Goal: Contribute content: Contribute content

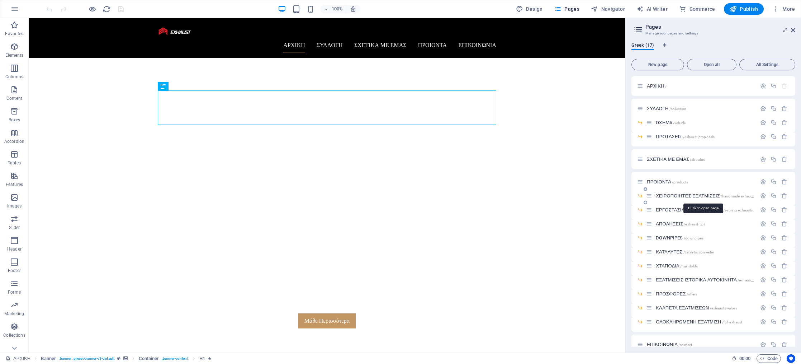
click at [673, 197] on span "ΧΕΙΡΟΠΟΙΗΤΕΣ ΕΞΑΤΜΙΣΕΙΣ /handmade-exhausts" at bounding box center [706, 195] width 100 height 5
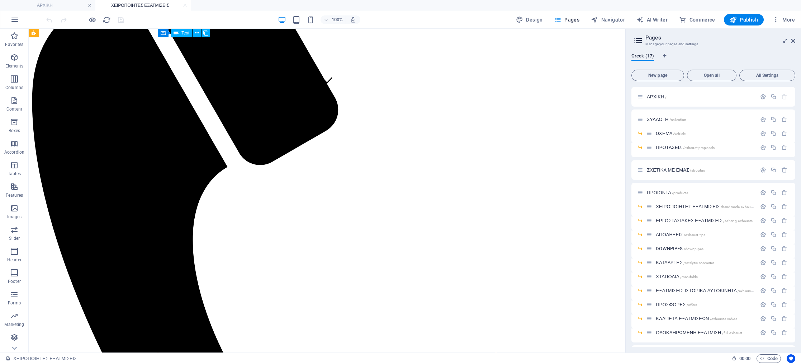
scroll to position [255, 0]
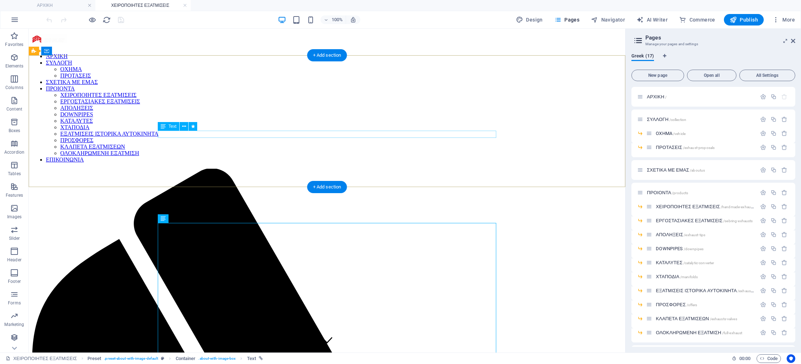
scroll to position [0, 0]
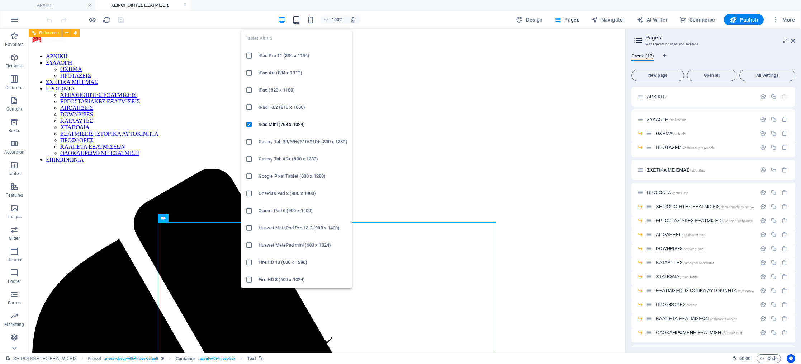
click at [294, 21] on icon "button" at bounding box center [296, 20] width 8 height 8
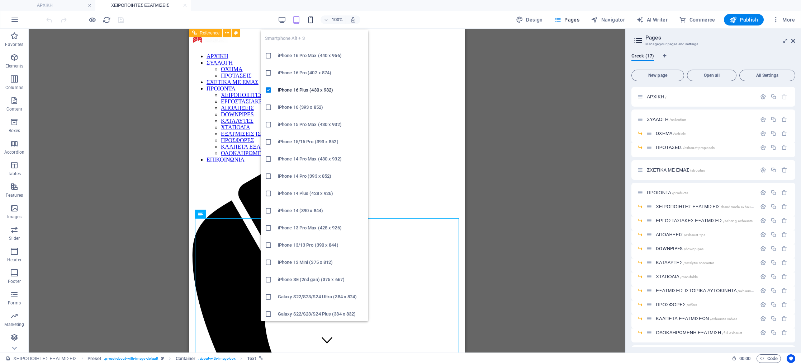
click at [312, 20] on icon "button" at bounding box center [311, 20] width 8 height 8
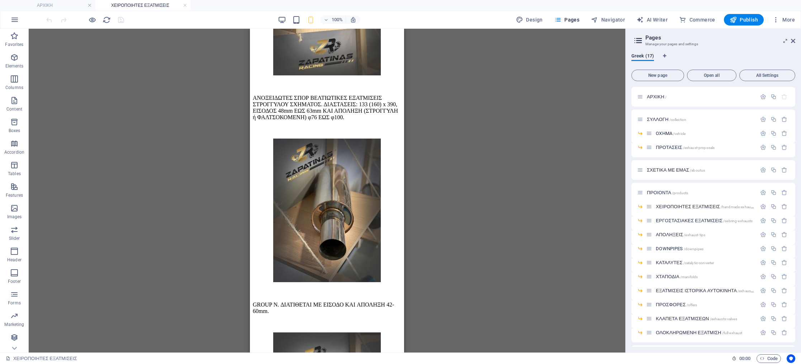
scroll to position [3154, 0]
click at [564, 18] on span "Pages" at bounding box center [566, 19] width 25 height 7
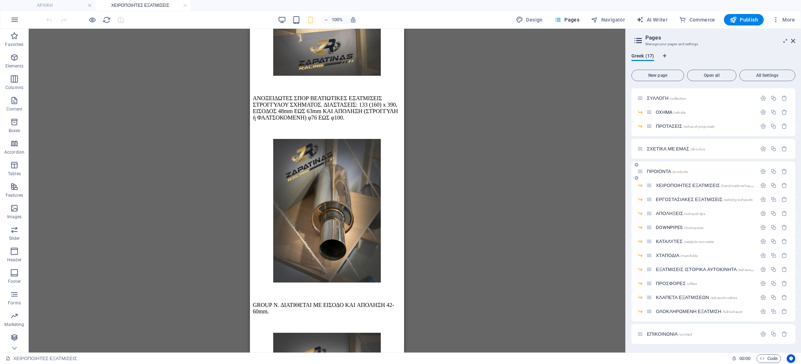
scroll to position [21, 0]
click at [688, 309] on span "ΟΛΟΚΛΗΡΩΜΕΝΗ ΕΞΑΤΜΙΣΗ /full-exhaust" at bounding box center [699, 310] width 86 height 5
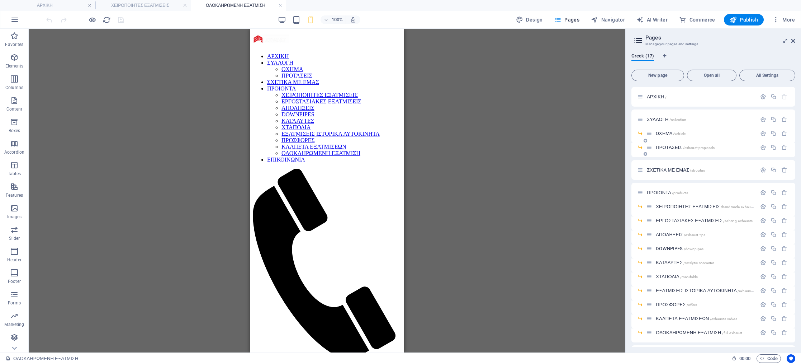
scroll to position [0, 0]
click at [653, 97] on span "ΑΡΧΙΚΗ /" at bounding box center [657, 96] width 20 height 5
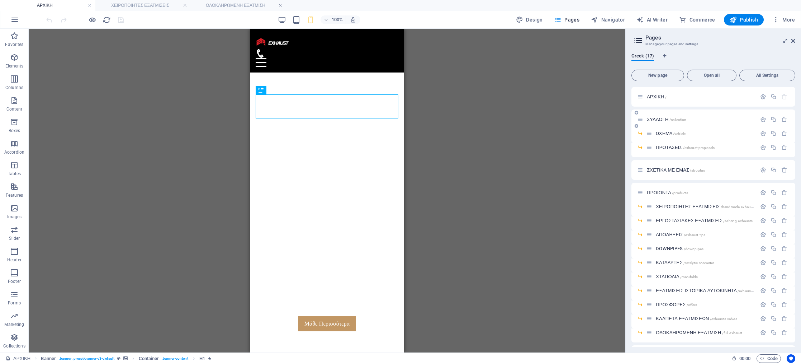
click at [660, 120] on span "ΣΥΛΛΟΓΗ /collection" at bounding box center [666, 119] width 39 height 5
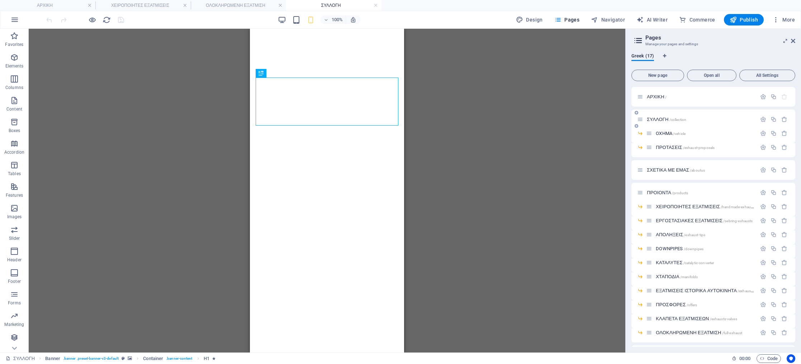
click at [667, 117] on span "ΣΥΛΛΟΓΗ /collection" at bounding box center [666, 119] width 39 height 5
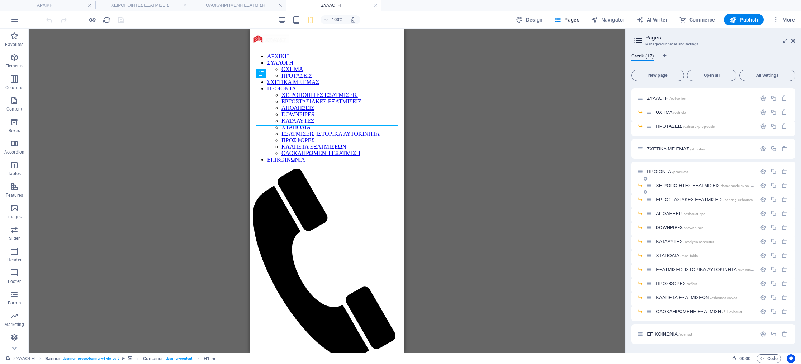
scroll to position [21, 0]
click at [674, 202] on div "ΕΡΓΟΣΤΑΣΙΑΚΕΣ ΕΞΑΤΜΙΣΕΙΣ /sebring-exhausts" at bounding box center [701, 199] width 110 height 8
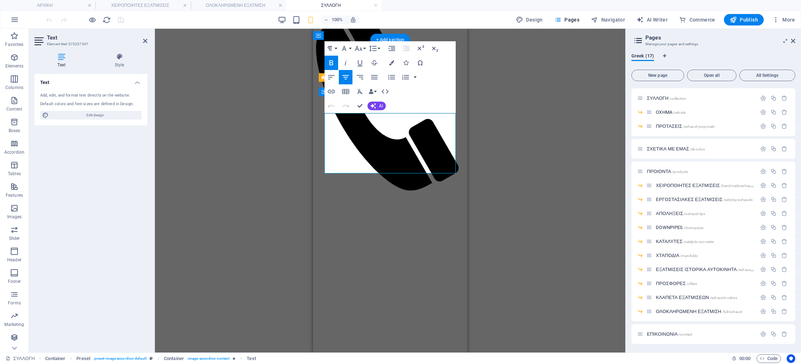
scroll to position [167, 0]
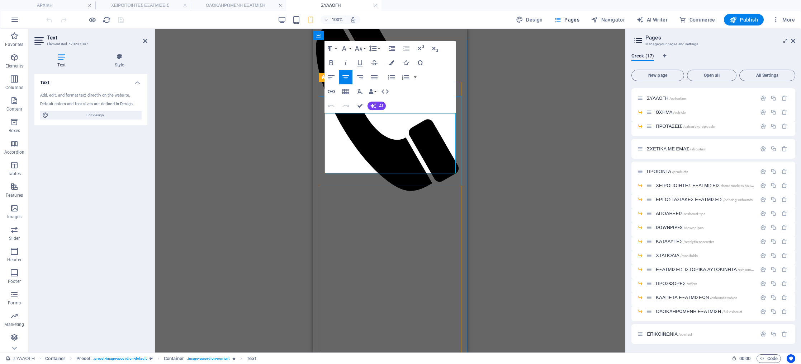
drag, startPoint x: 346, startPoint y: 149, endPoint x: 327, endPoint y: 137, distance: 22.1
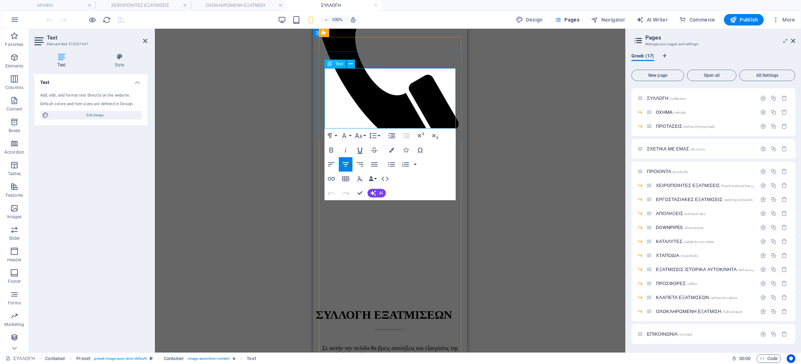
scroll to position [212, 0]
click at [349, 138] on button "Font Family" at bounding box center [346, 135] width 14 height 14
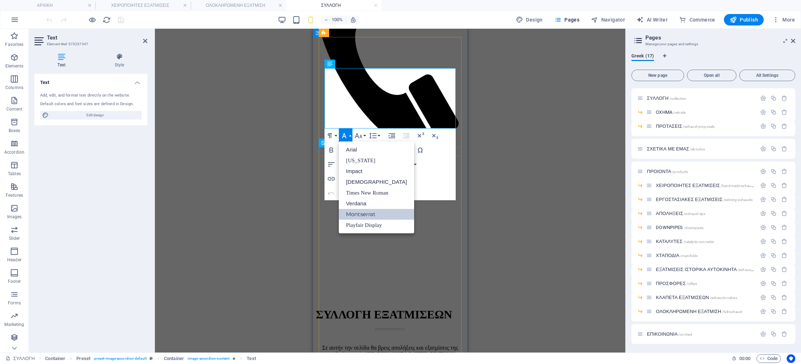
scroll to position [0, 0]
click at [537, 163] on div "Drag here to replace the existing content. Press “Ctrl” if you want to create a…" at bounding box center [390, 191] width 471 height 324
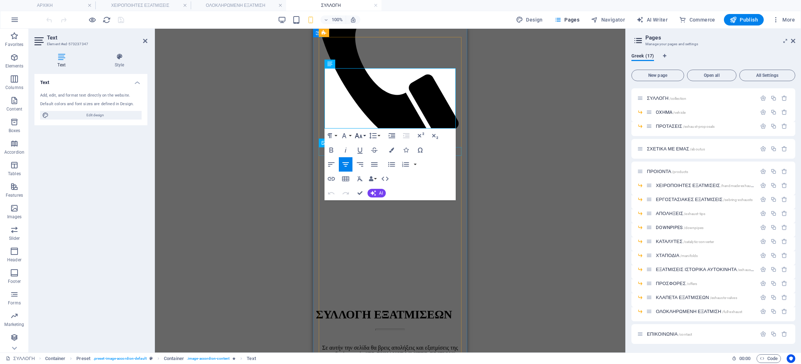
click at [365, 137] on button "Font Size" at bounding box center [360, 135] width 14 height 14
click at [482, 162] on div "Drag here to replace the existing content. Press “Ctrl” if you want to create a…" at bounding box center [390, 191] width 471 height 324
click at [507, 169] on div "Drag here to replace the existing content. Press “Ctrl” if you want to create a…" at bounding box center [390, 191] width 471 height 324
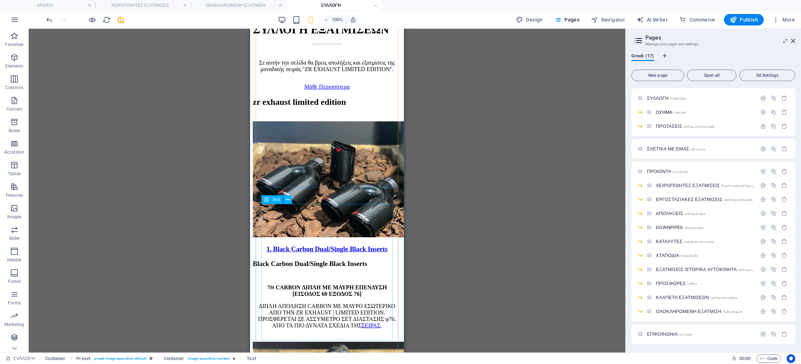
scroll to position [510, 0]
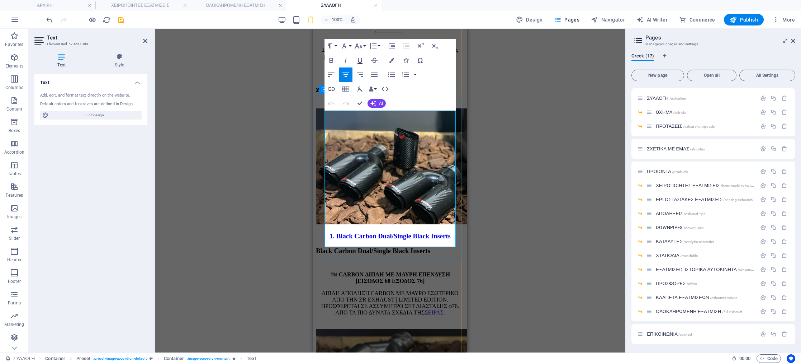
scroll to position [509, 0]
click at [349, 47] on button "Font Family" at bounding box center [346, 46] width 14 height 14
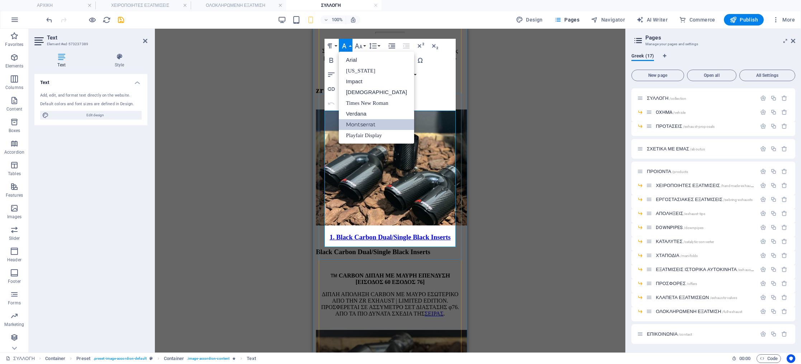
scroll to position [0, 0]
click at [568, 162] on div "Drag here to replace the existing content. Press “Ctrl” if you want to create a…" at bounding box center [390, 191] width 471 height 324
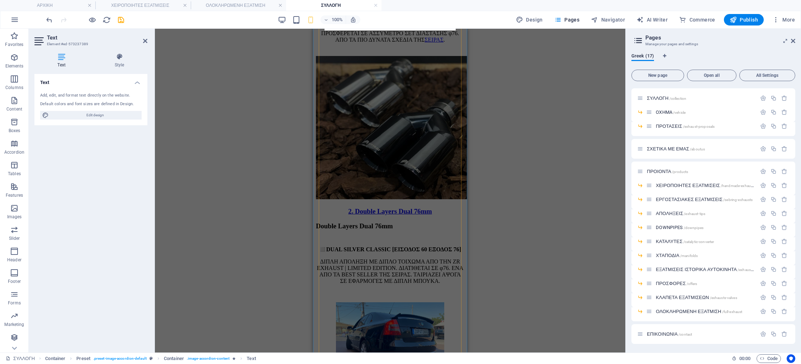
scroll to position [797, 0]
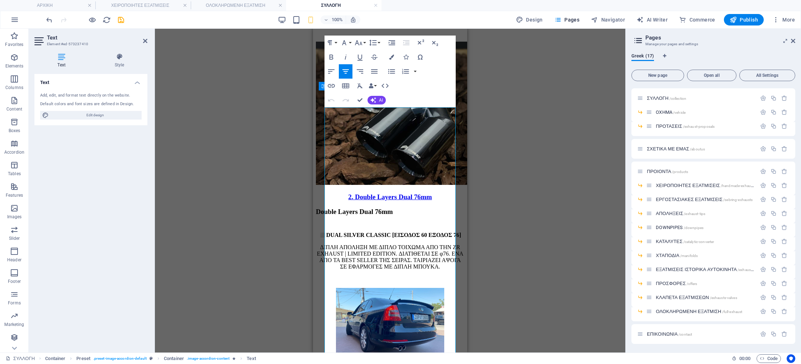
click at [347, 43] on icon "button" at bounding box center [344, 42] width 9 height 9
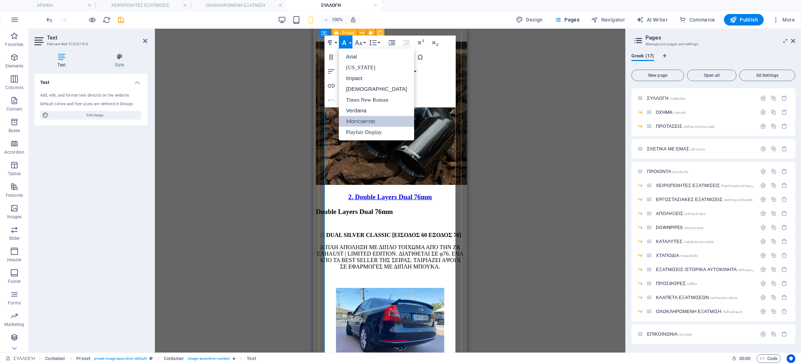
scroll to position [0, 0]
click at [587, 112] on div "Drag here to replace the existing content. Press “Ctrl” if you want to create a…" at bounding box center [390, 191] width 471 height 324
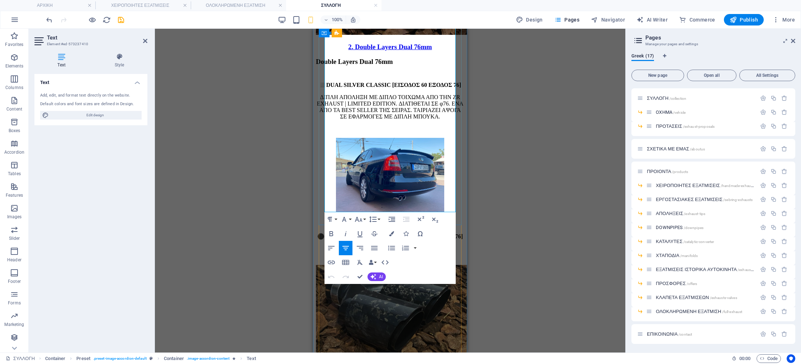
scroll to position [1068, 0]
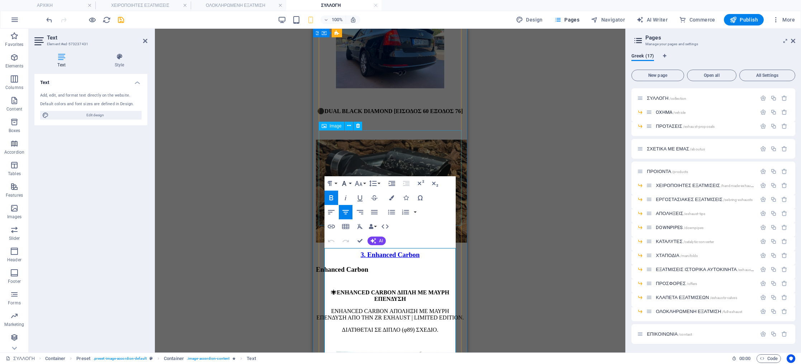
click at [349, 183] on button "Font Family" at bounding box center [346, 183] width 14 height 14
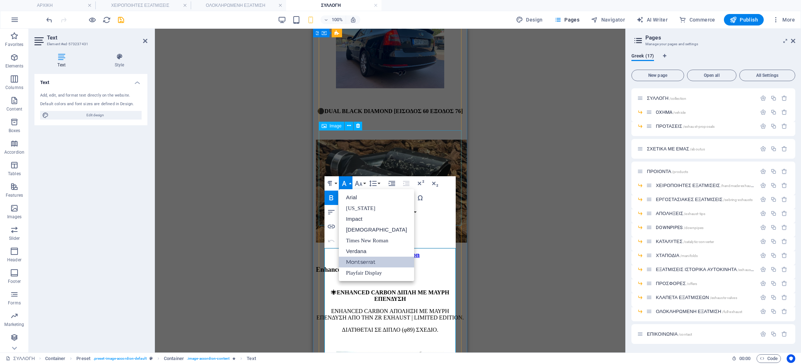
scroll to position [0, 0]
click at [513, 176] on div "Drag here to replace the existing content. Press “Ctrl” if you want to create a…" at bounding box center [390, 191] width 471 height 324
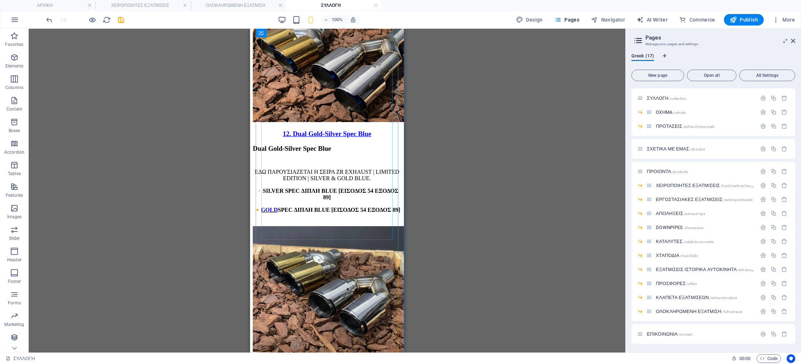
scroll to position [4255, 0]
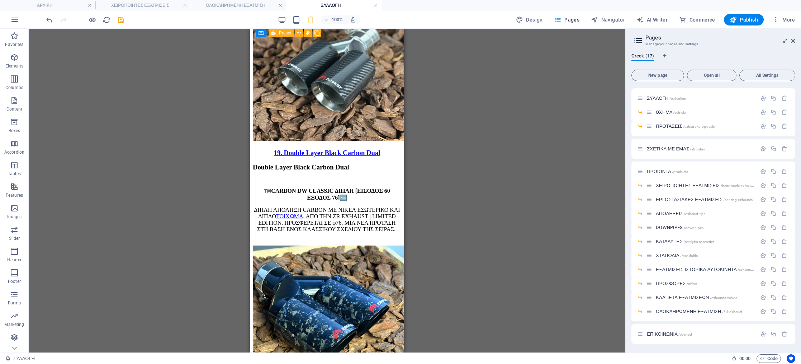
scroll to position [6337, 0]
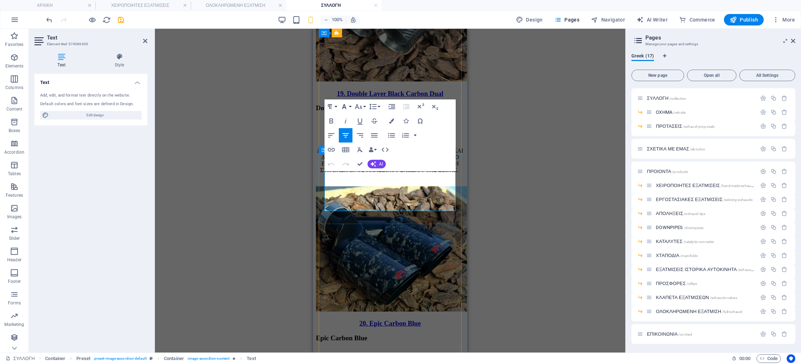
click at [352, 111] on button "Font Family" at bounding box center [346, 106] width 14 height 14
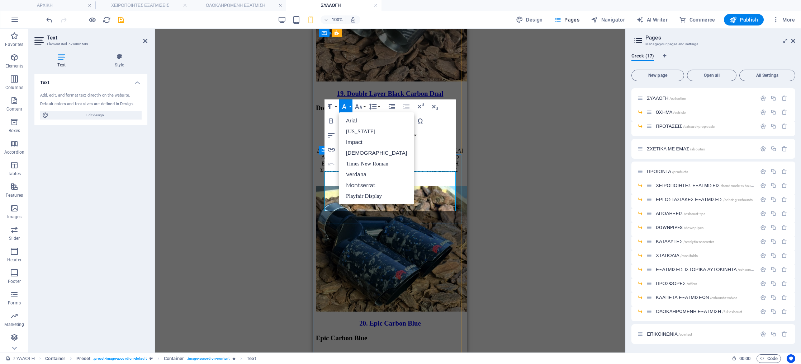
click at [356, 183] on link "Montserrat" at bounding box center [376, 185] width 75 height 11
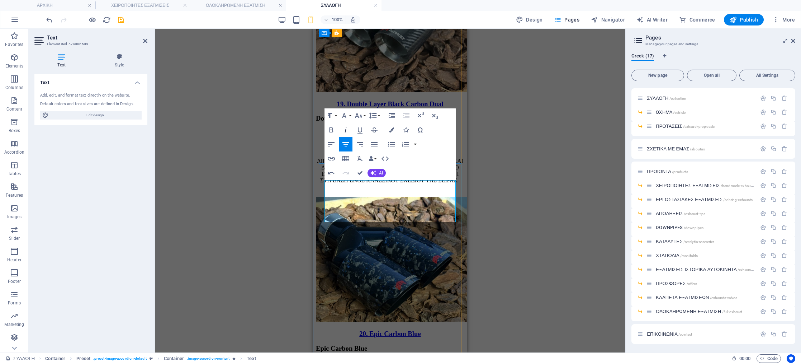
scroll to position [6326, 0]
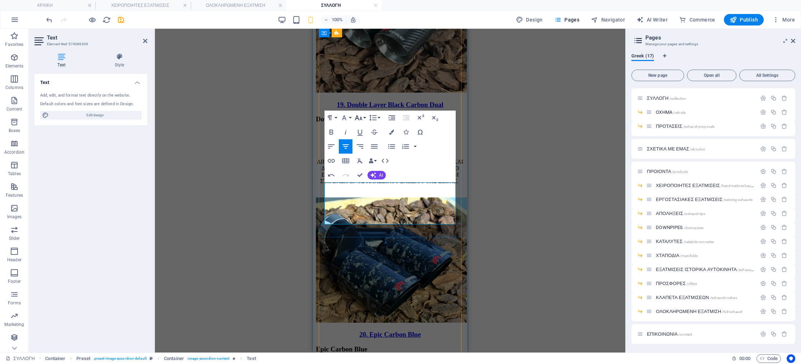
click at [360, 115] on icon "button" at bounding box center [358, 117] width 9 height 9
click at [521, 152] on div "Drag here to replace the existing content. Press “Ctrl” if you want to create a…" at bounding box center [390, 191] width 471 height 324
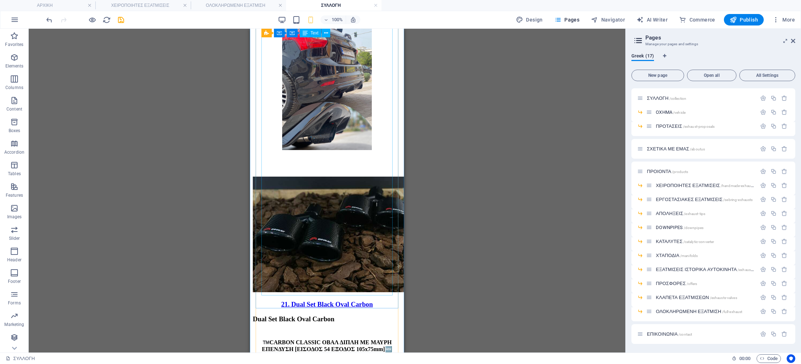
scroll to position [6766, 0]
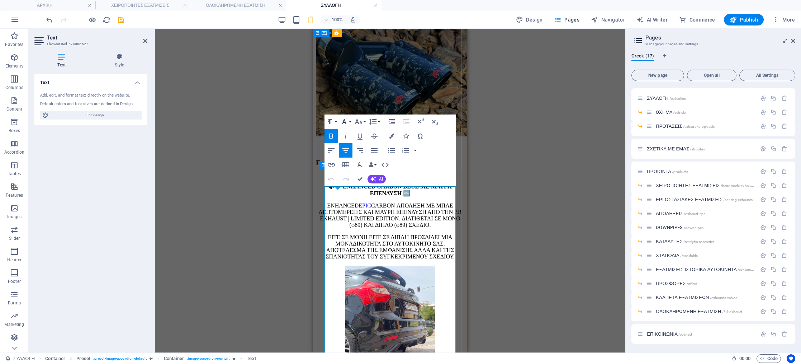
click at [345, 121] on icon "button" at bounding box center [344, 121] width 4 height 5
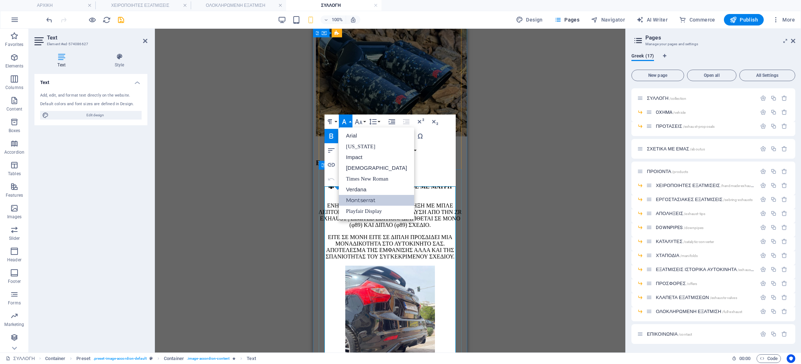
scroll to position [0, 0]
click at [485, 143] on div "Drag here to replace the existing content. Press “Ctrl” if you want to create a…" at bounding box center [390, 191] width 471 height 324
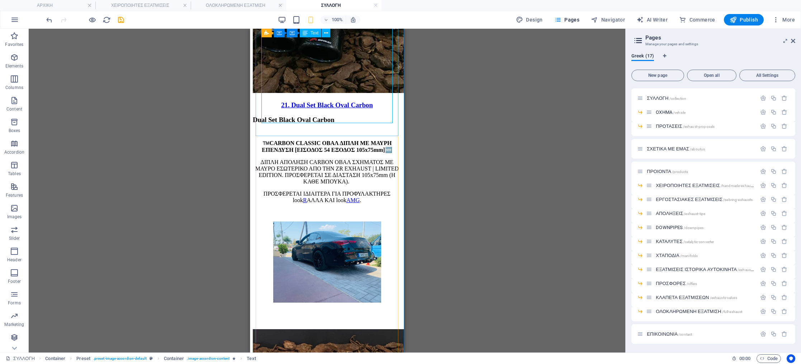
scroll to position [7101, 0]
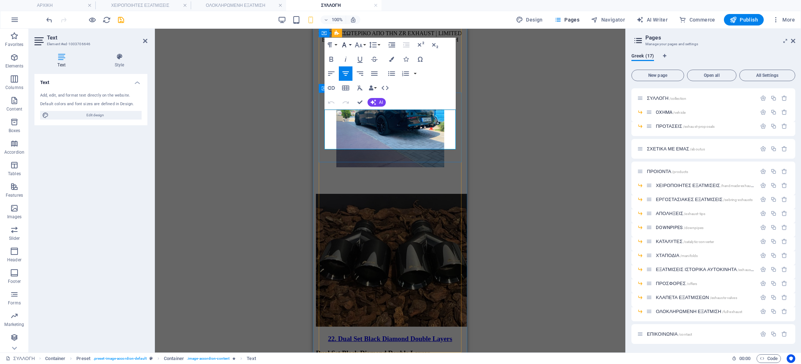
click at [351, 42] on button "Font Family" at bounding box center [346, 45] width 14 height 14
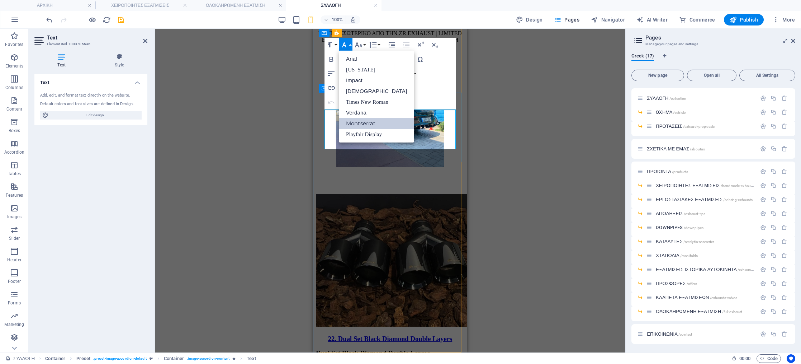
click at [354, 126] on link "Montserrat" at bounding box center [376, 123] width 75 height 11
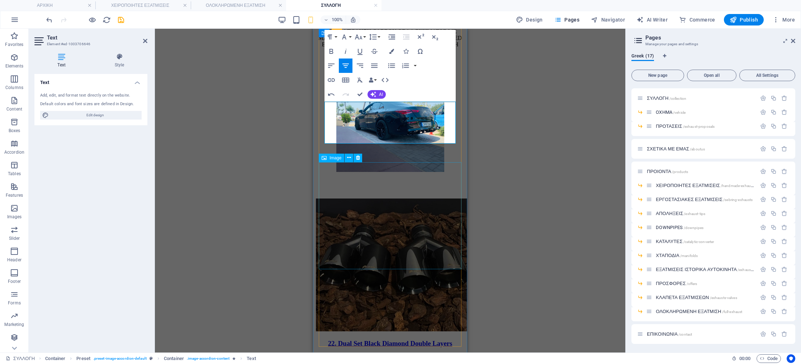
scroll to position [7088, 0]
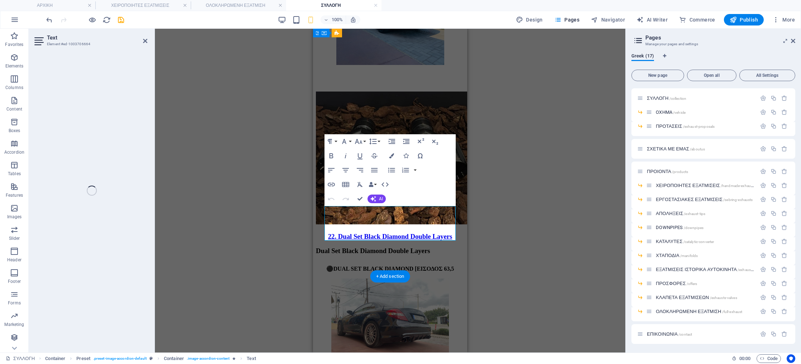
scroll to position [7202, 0]
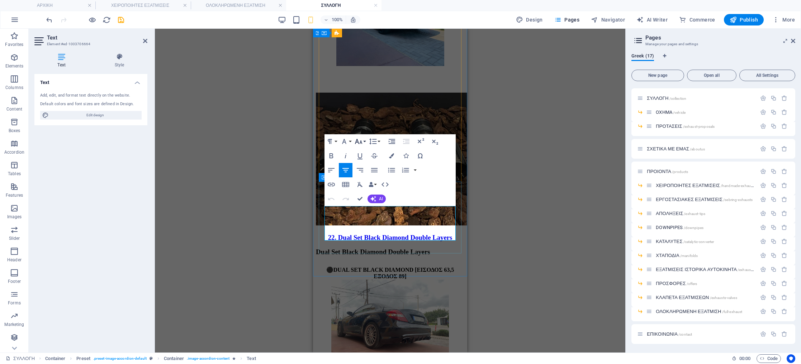
click at [359, 142] on icon "button" at bounding box center [359, 141] width 8 height 5
click at [346, 142] on icon "button" at bounding box center [344, 141] width 9 height 9
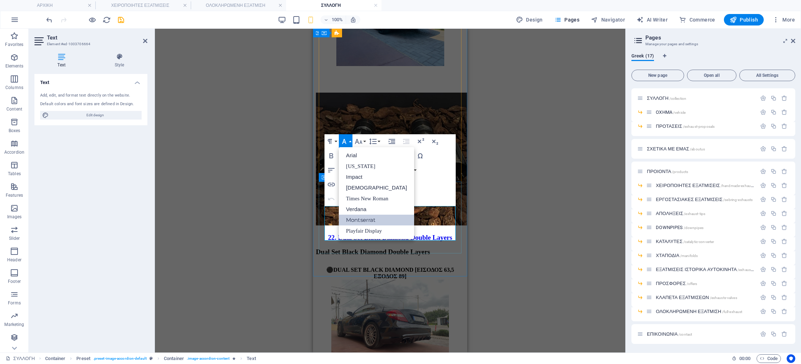
click at [350, 217] on link "Montserrat" at bounding box center [376, 219] width 75 height 11
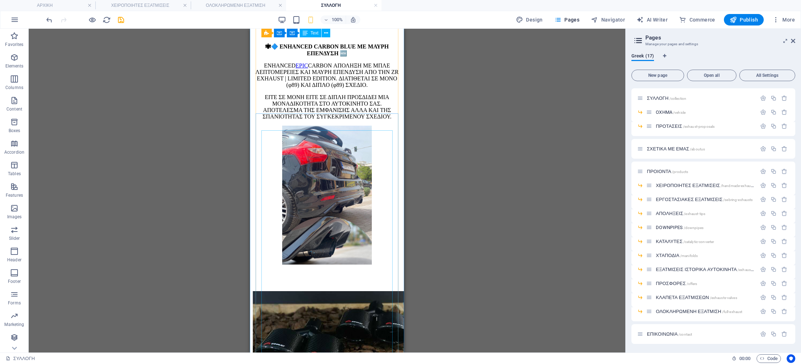
scroll to position [6556, 0]
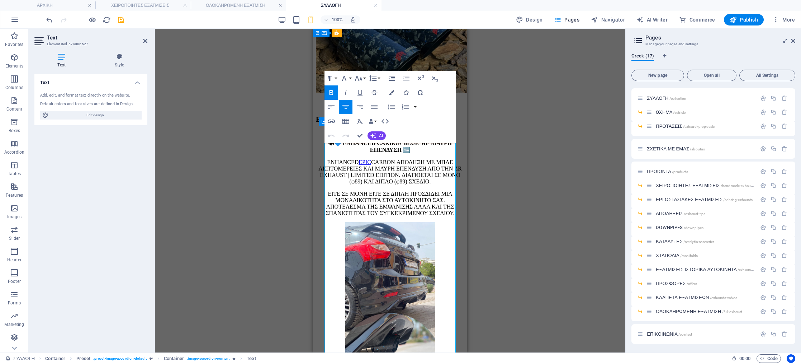
click at [347, 77] on icon "button" at bounding box center [344, 78] width 9 height 9
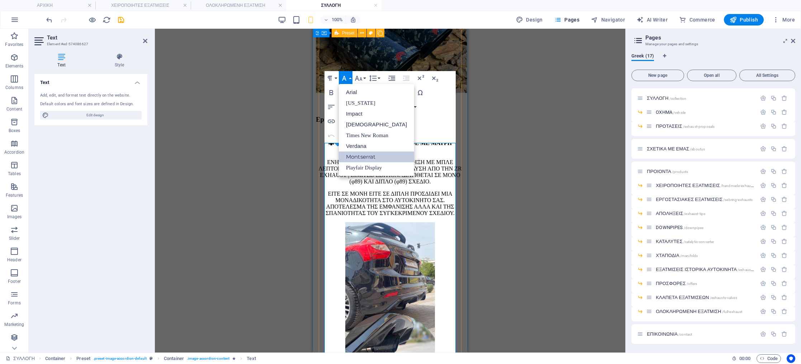
scroll to position [0, 0]
click at [362, 77] on icon "button" at bounding box center [358, 78] width 9 height 9
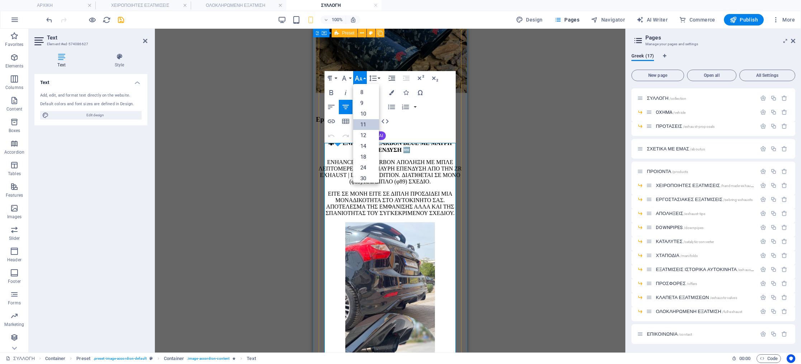
click at [364, 129] on link "11" at bounding box center [366, 124] width 26 height 11
click at [356, 80] on icon "button" at bounding box center [358, 78] width 9 height 9
click at [357, 126] on link "24" at bounding box center [366, 127] width 26 height 11
click at [361, 78] on icon "button" at bounding box center [359, 78] width 8 height 5
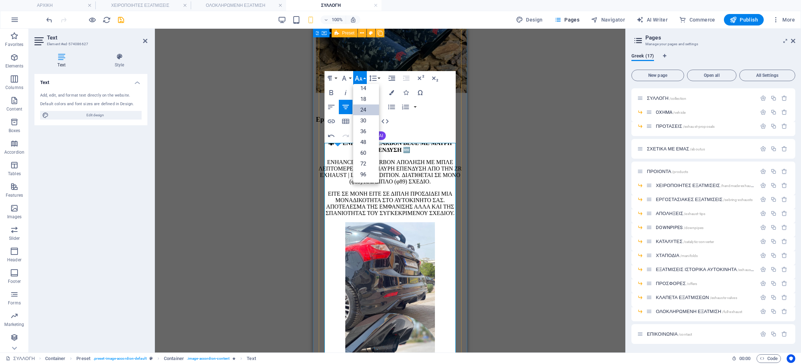
scroll to position [58, 0]
click at [365, 89] on link "14" at bounding box center [366, 88] width 26 height 11
click at [361, 79] on icon "button" at bounding box center [358, 78] width 9 height 9
click at [363, 99] on link "18" at bounding box center [366, 99] width 26 height 11
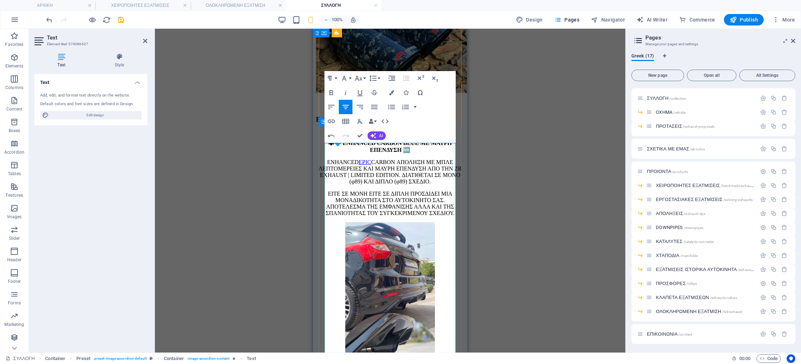
click at [360, 76] on icon "button" at bounding box center [358, 78] width 9 height 9
click at [365, 94] on link "14" at bounding box center [366, 92] width 26 height 11
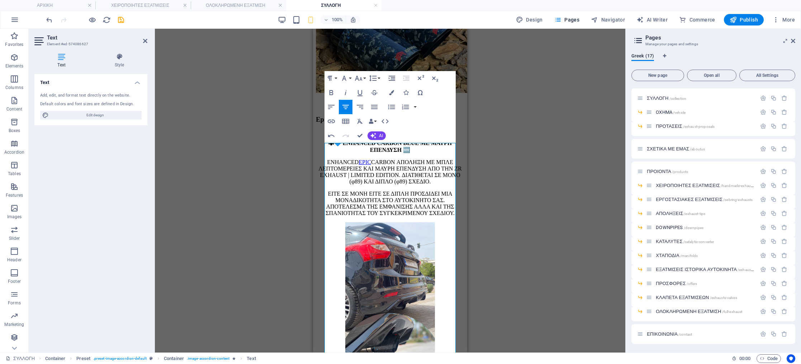
drag, startPoint x: 415, startPoint y: 184, endPoint x: 326, endPoint y: 148, distance: 96.2
click at [364, 78] on button "Font Size" at bounding box center [360, 78] width 14 height 14
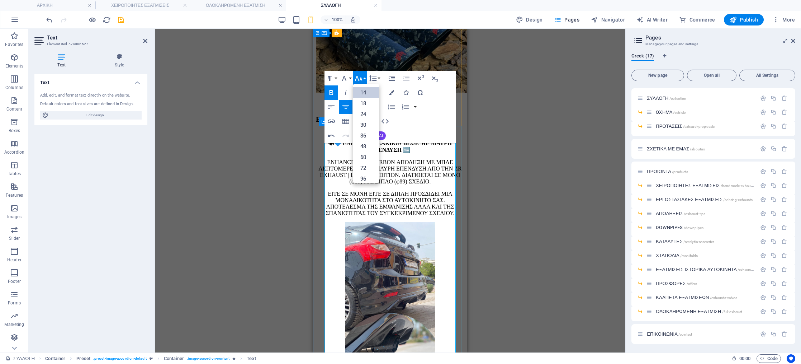
click at [365, 93] on link "14" at bounding box center [366, 92] width 26 height 11
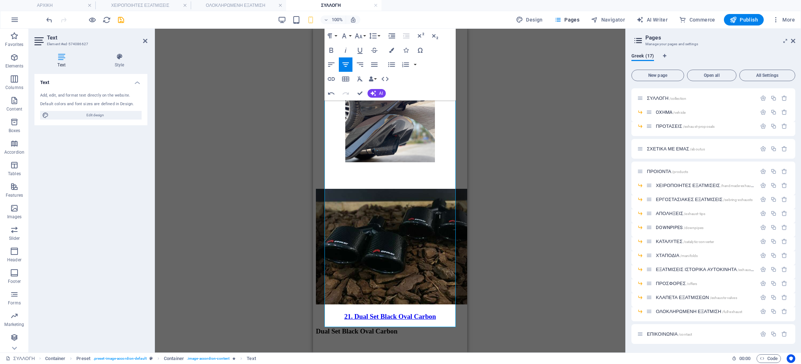
scroll to position [6761, 0]
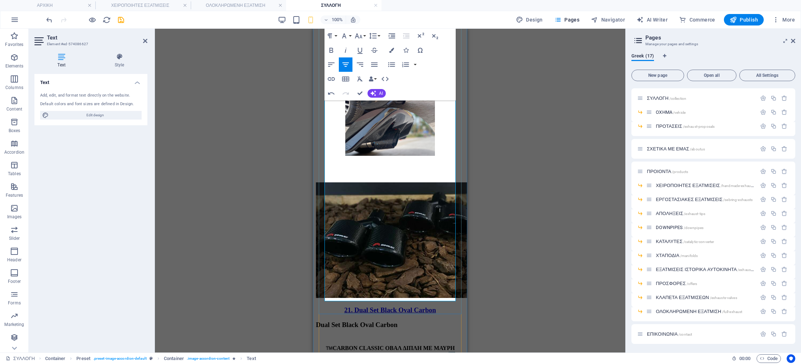
drag, startPoint x: 331, startPoint y: 148, endPoint x: 445, endPoint y: 214, distance: 131.1
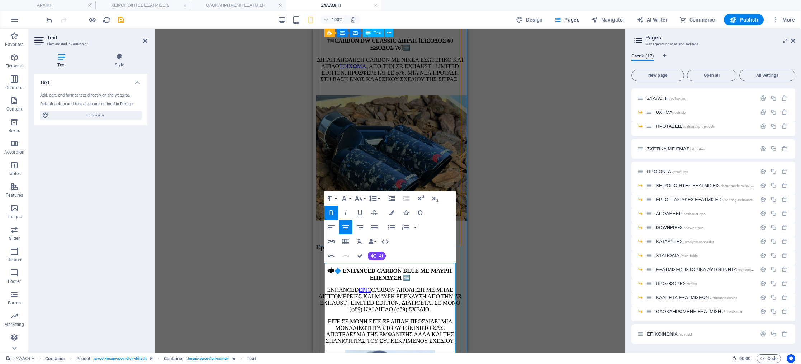
scroll to position [6427, 0]
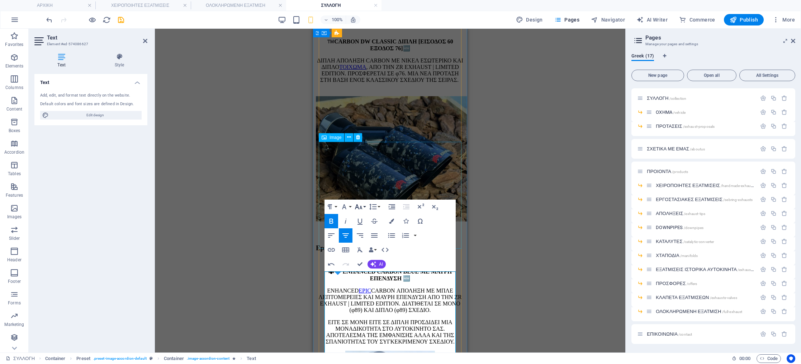
click at [363, 207] on button "Font Size" at bounding box center [360, 206] width 14 height 14
click at [364, 218] on link "14" at bounding box center [366, 216] width 26 height 11
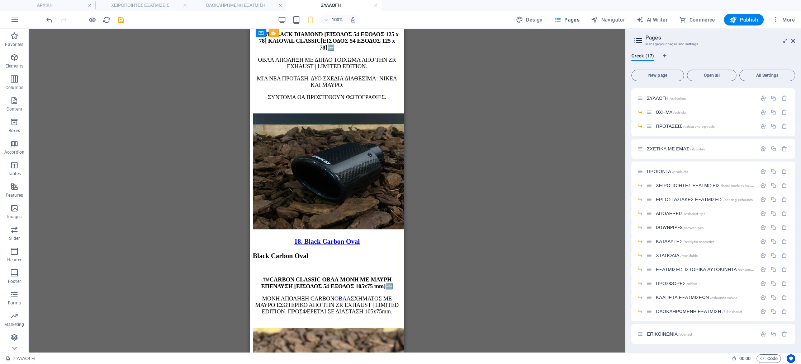
scroll to position [5922, 0]
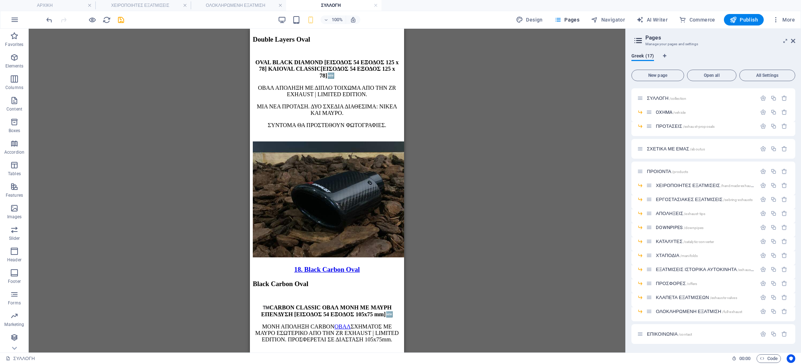
click at [283, 25] on div "100%" at bounding box center [319, 19] width 83 height 11
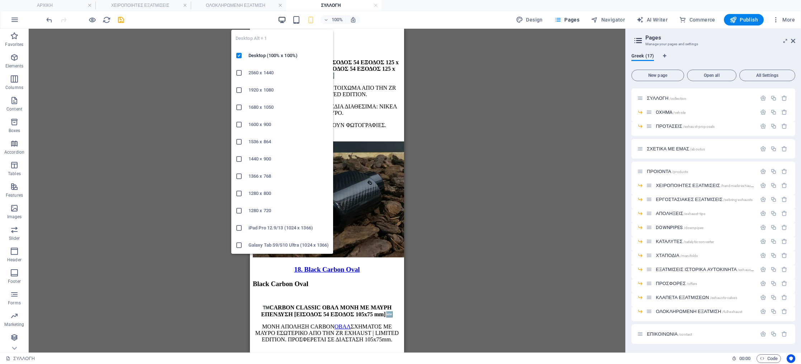
click at [283, 22] on icon "button" at bounding box center [282, 20] width 8 height 8
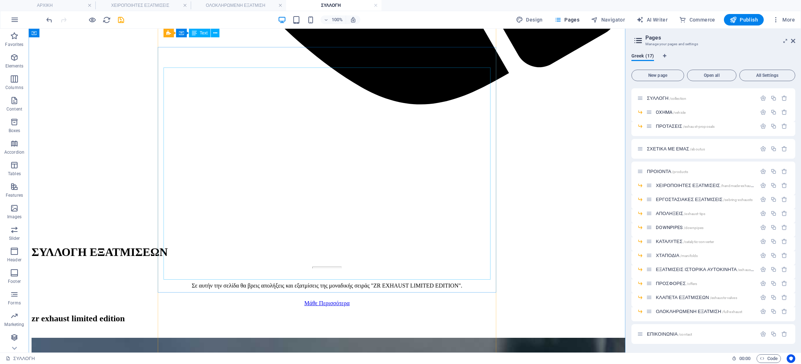
scroll to position [839, 0]
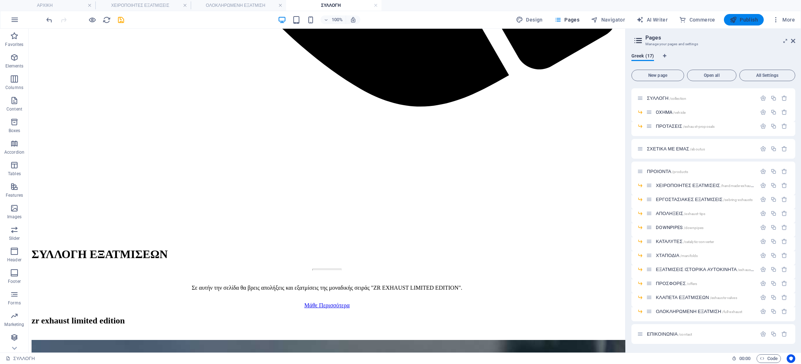
click at [739, 18] on span "Publish" at bounding box center [744, 19] width 28 height 7
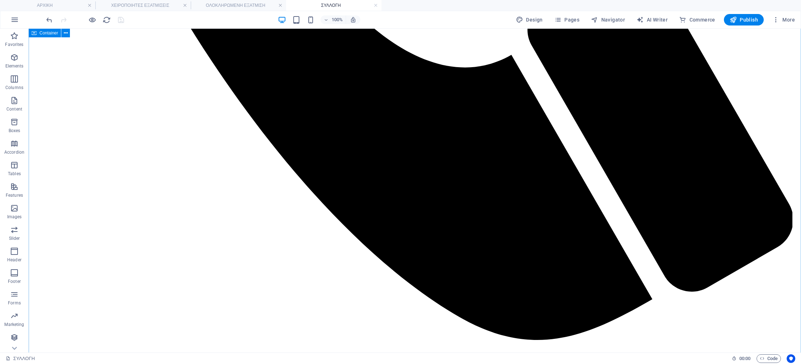
scroll to position [781, 0]
